Goal: Find specific page/section

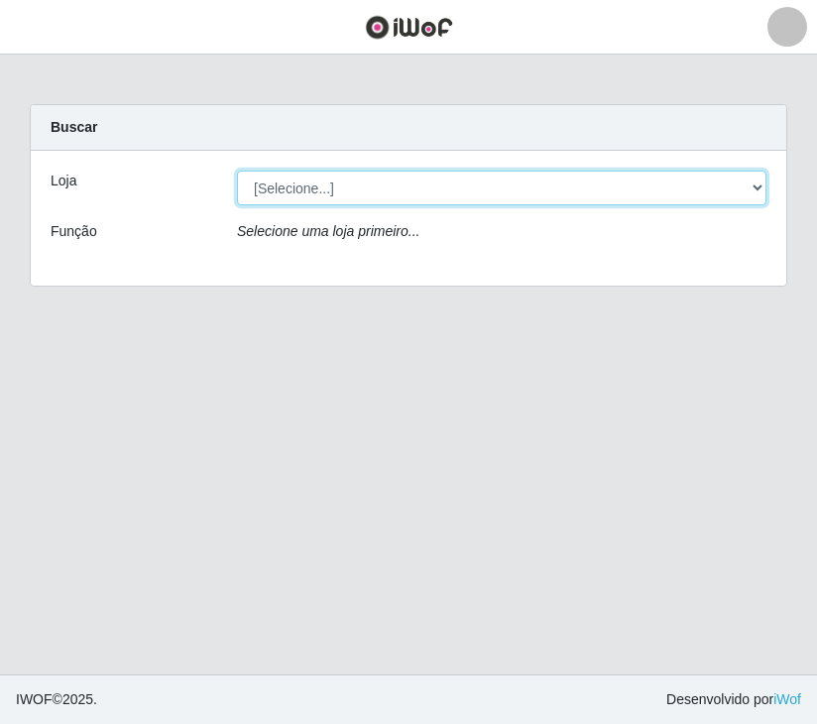
click at [547, 181] on select "[Selecione...] [GEOGRAPHIC_DATA] [GEOGRAPHIC_DATA]" at bounding box center [502, 188] width 530 height 35
select select "65"
click at [237, 171] on select "[Selecione...] Nova República - Pajuçara Nova República - Pompeia" at bounding box center [502, 188] width 530 height 35
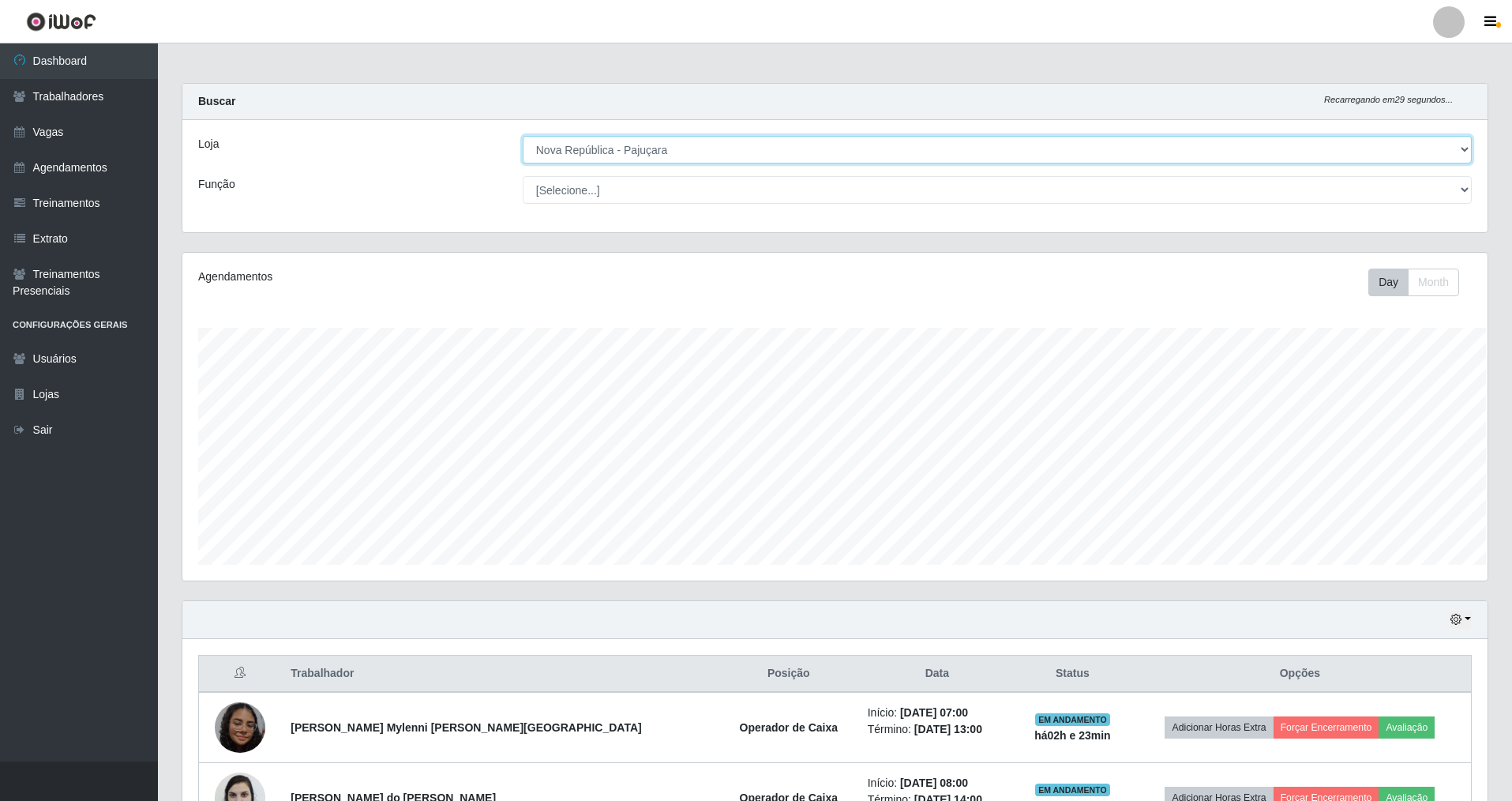
scroll to position [789401, 788409]
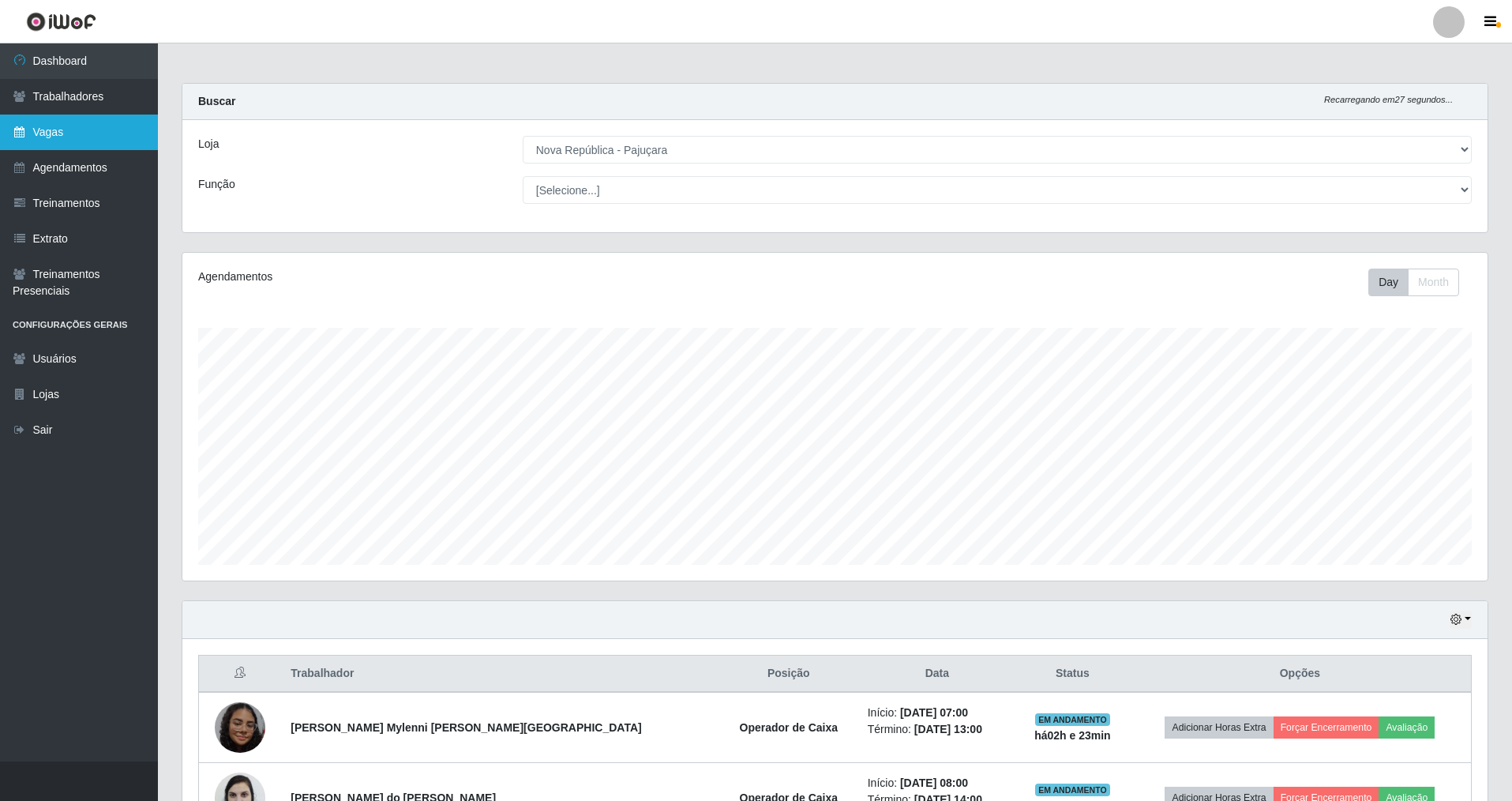
click at [41, 147] on link "Vagas" at bounding box center [79, 132] width 158 height 36
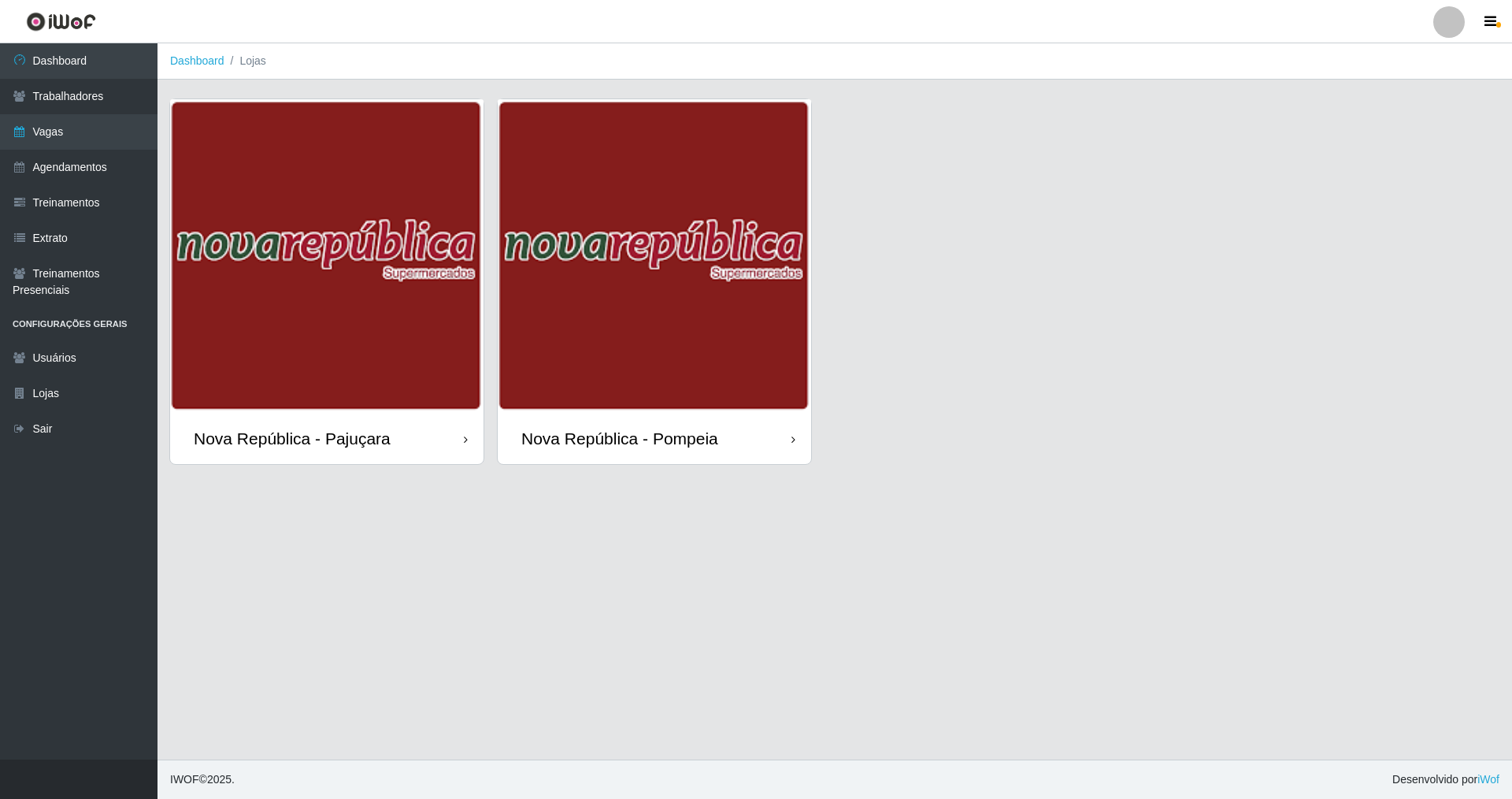
click at [376, 322] on img at bounding box center [326, 256] width 314 height 314
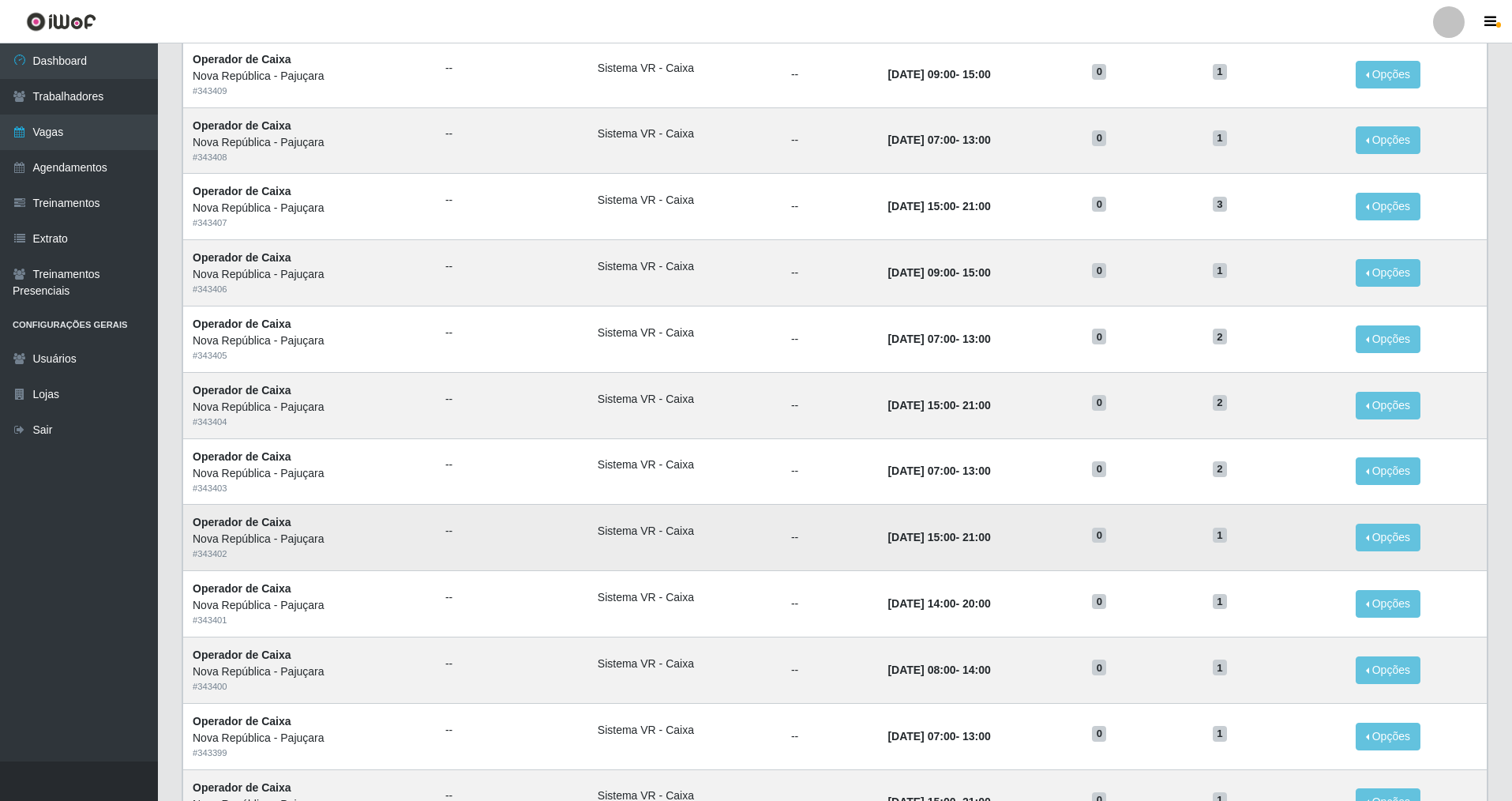
scroll to position [537, 0]
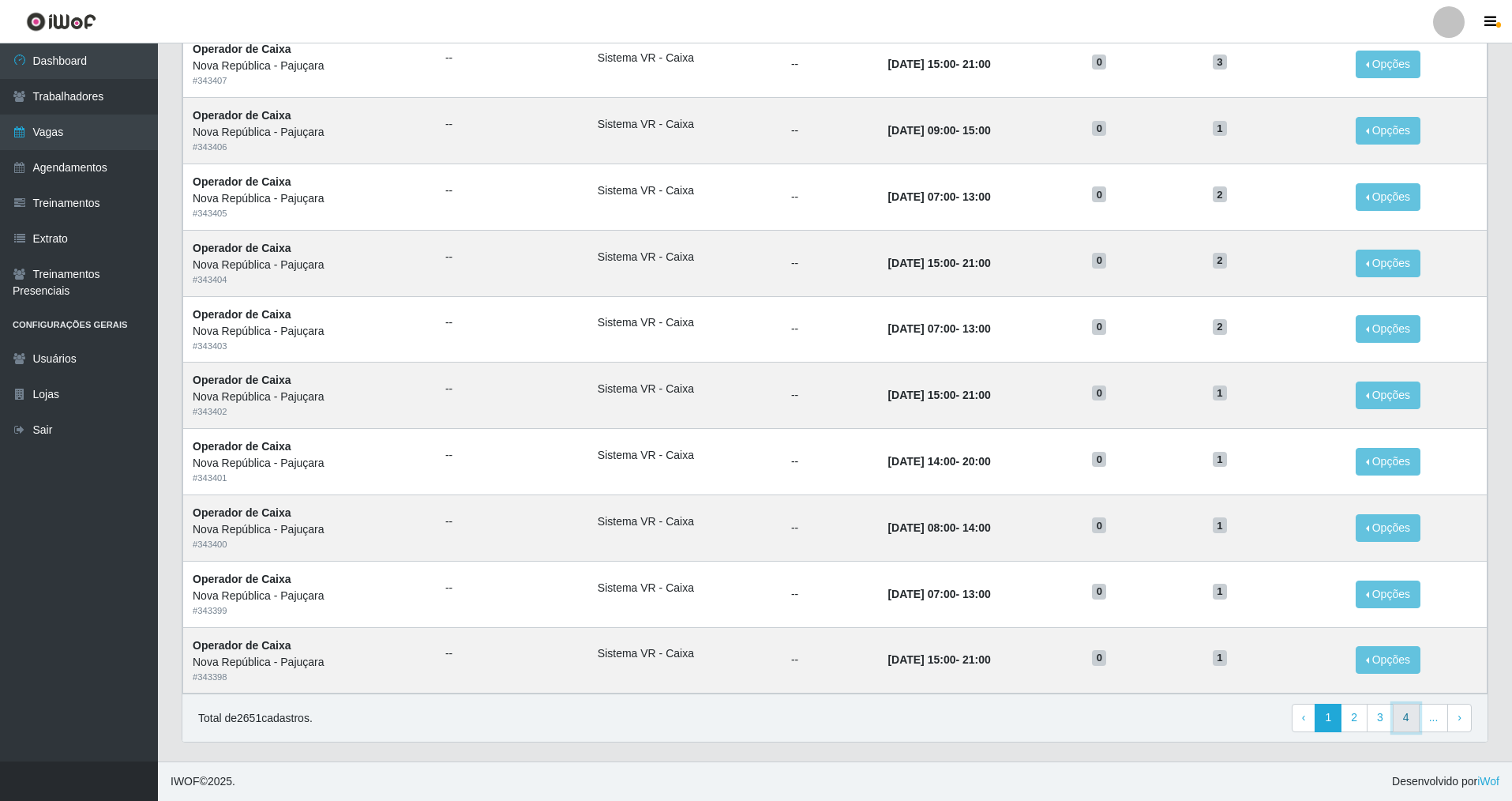
click at [650, 576] on link "4" at bounding box center [1407, 718] width 27 height 29
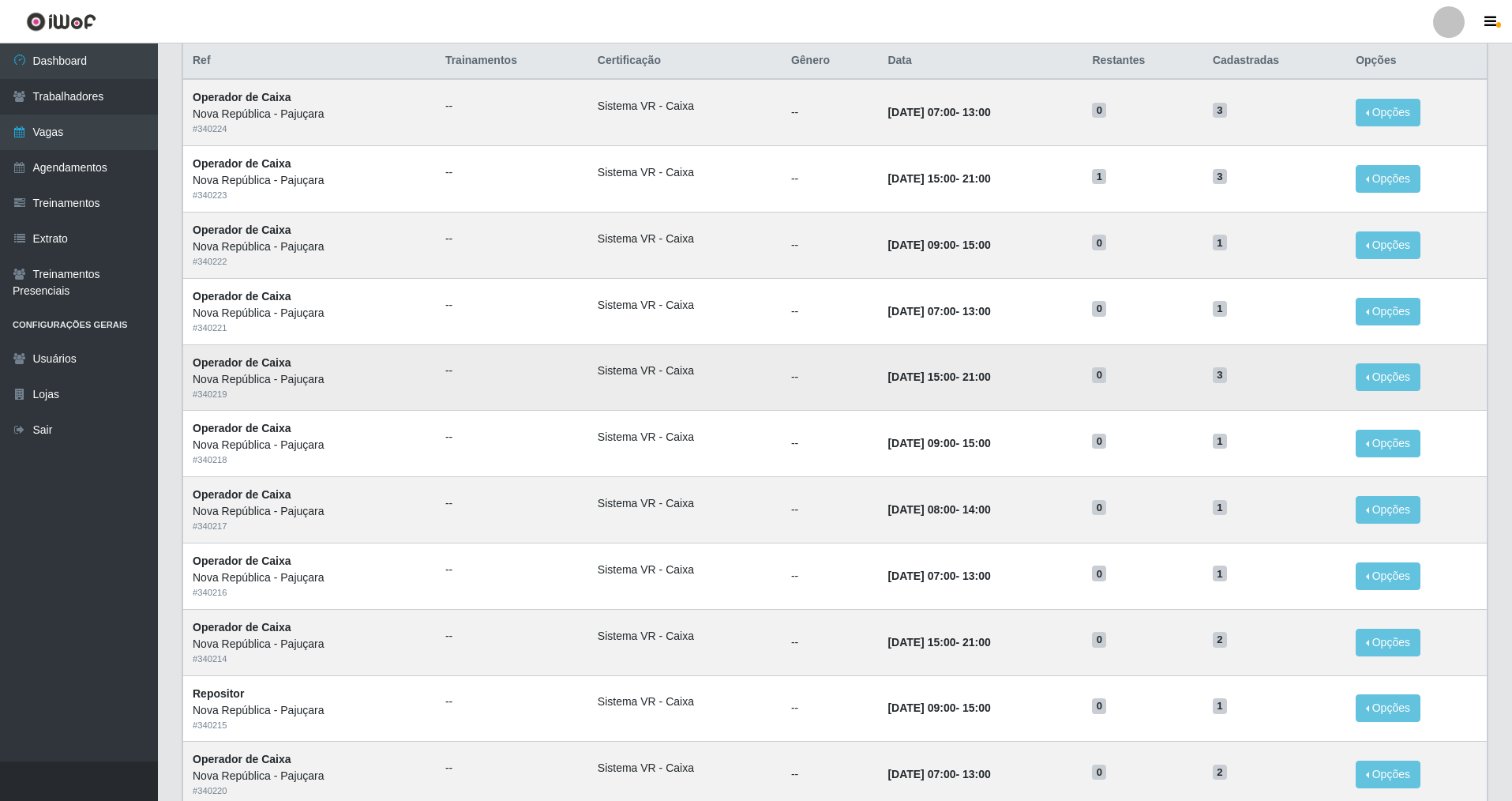
scroll to position [537, 0]
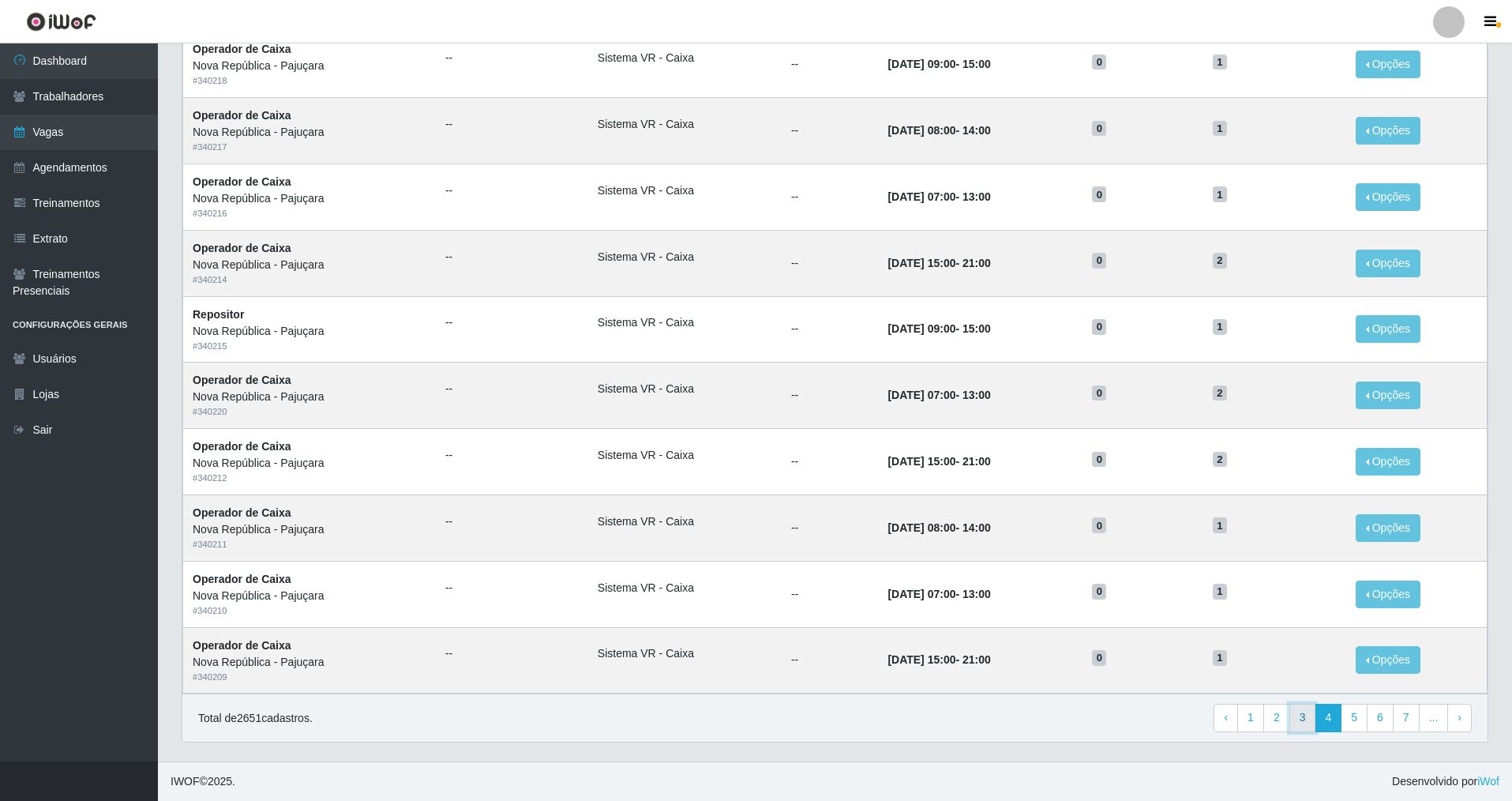
click at [1299, 710] on link "3" at bounding box center [1303, 718] width 27 height 29
